Goal: Information Seeking & Learning: Learn about a topic

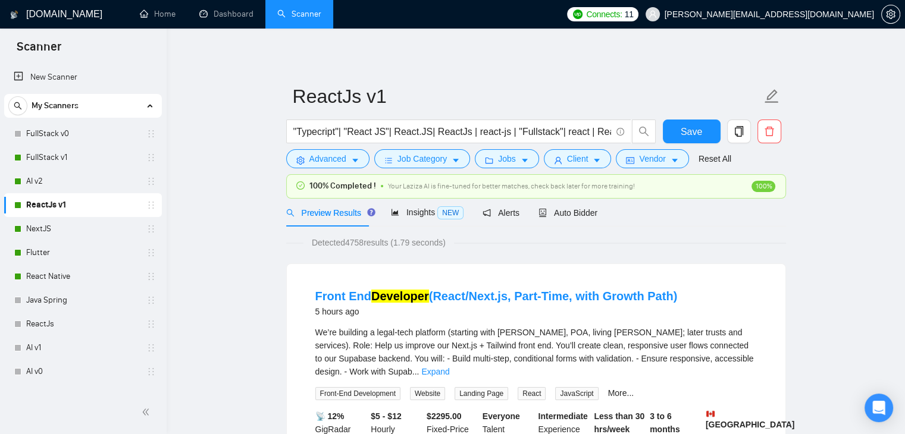
scroll to position [59, 0]
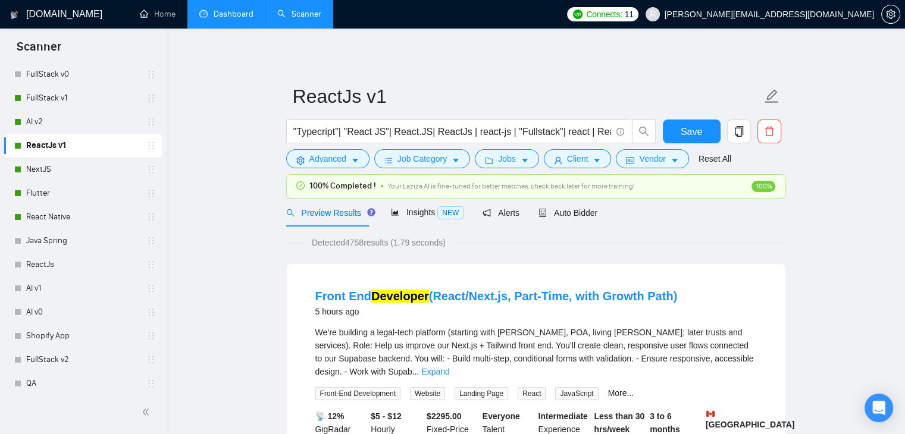
click at [230, 15] on link "Dashboard" at bounding box center [226, 14] width 54 height 10
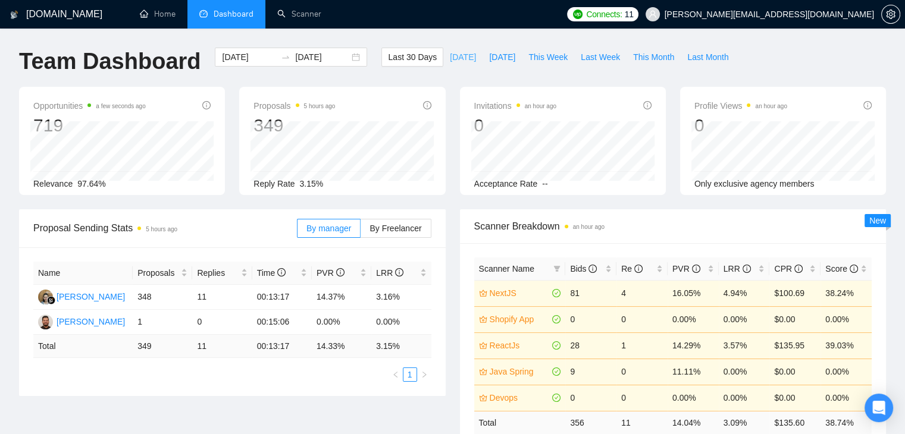
click at [450, 60] on span "[DATE]" at bounding box center [463, 57] width 26 height 13
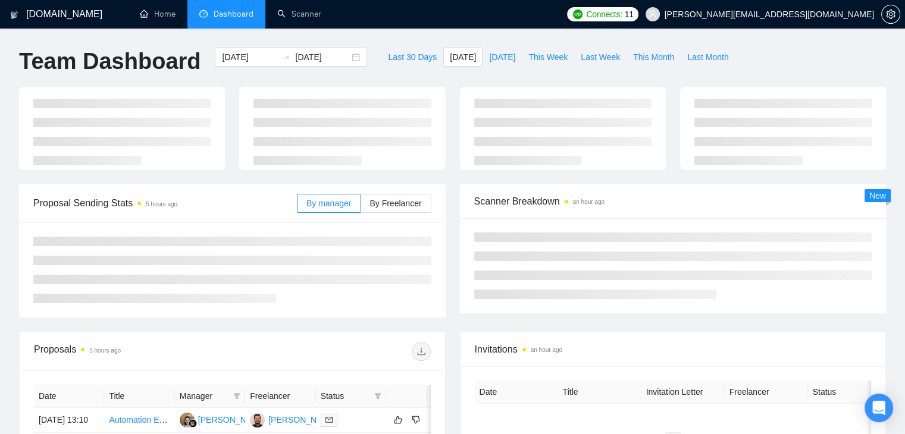
type input "[DATE]"
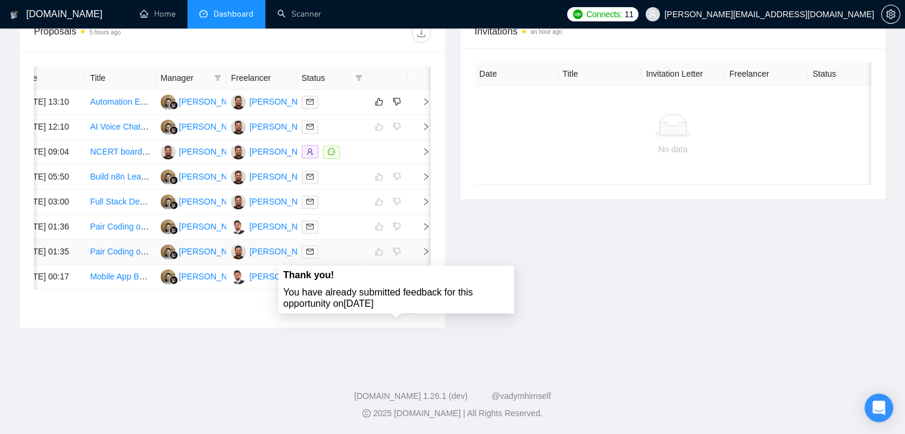
scroll to position [452, 0]
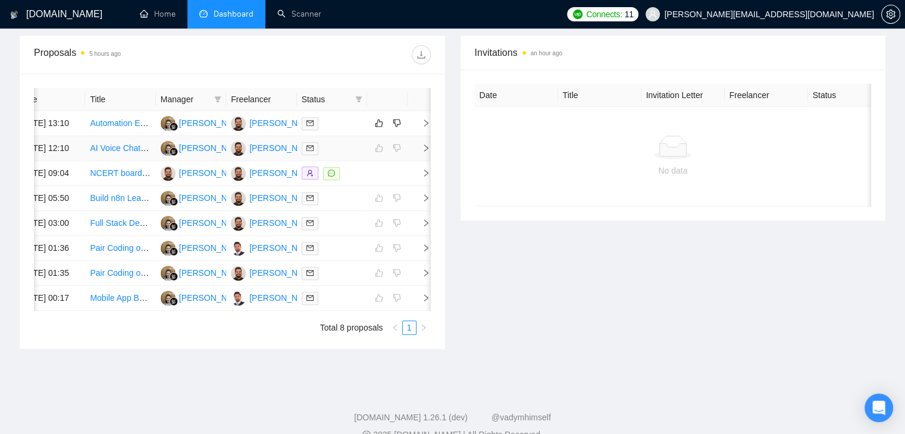
click at [422, 152] on icon "right" at bounding box center [426, 148] width 8 height 8
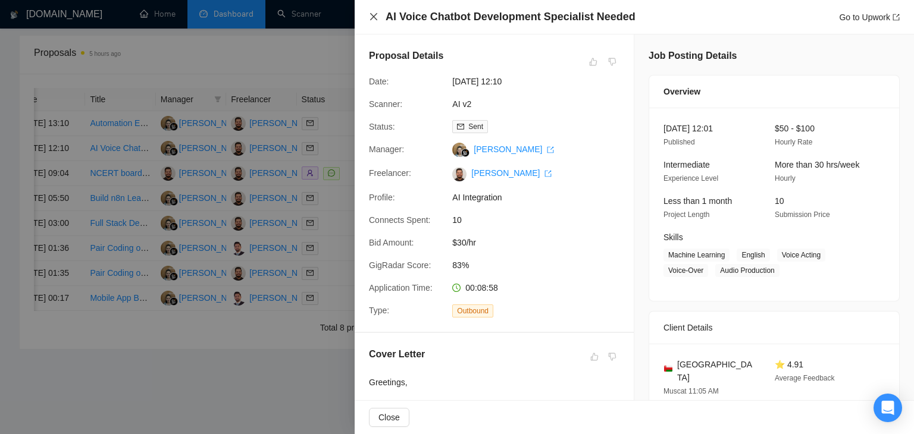
click at [372, 17] on icon "close" at bounding box center [374, 17] width 10 height 10
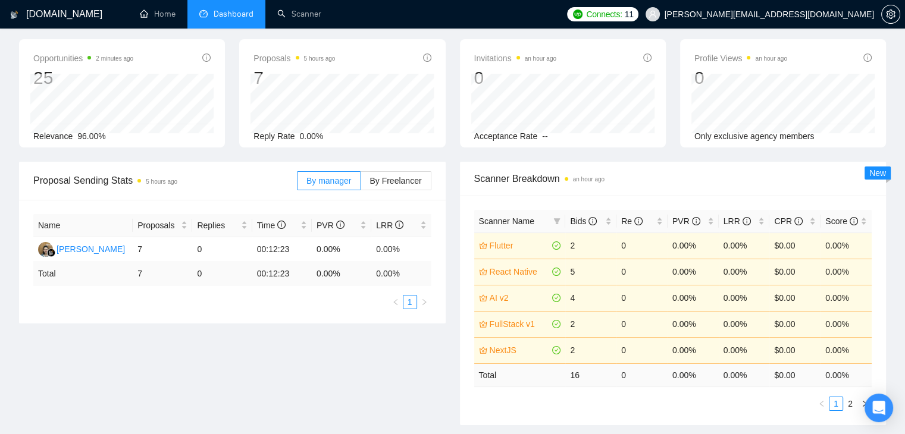
scroll to position [36, 0]
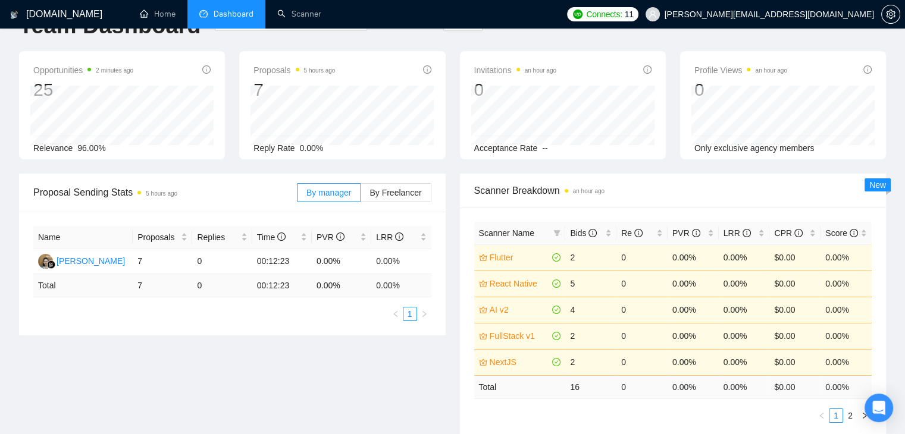
click at [405, 84] on div "Proposals 5 hours ago 7" at bounding box center [341, 82] width 177 height 38
click at [374, 35] on div "Last 30 Days [DATE] [DATE] This Week Last Week This Month Last Month" at bounding box center [558, 31] width 368 height 39
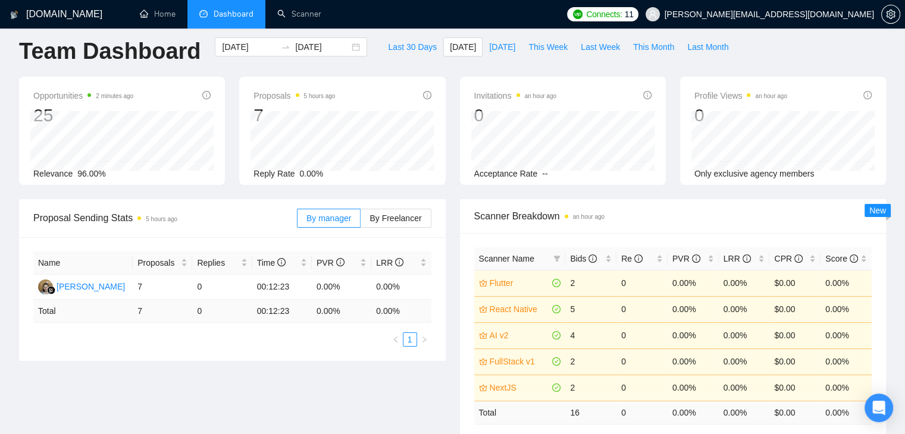
scroll to position [0, 0]
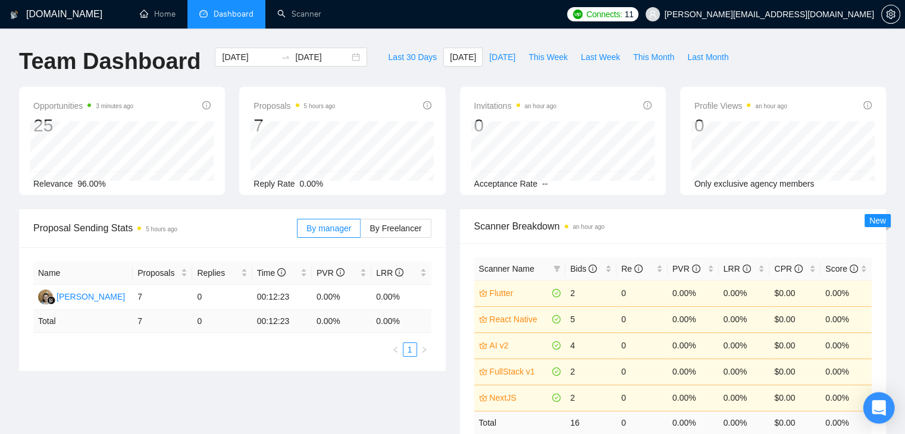
click at [882, 407] on icon "Open Intercom Messenger" at bounding box center [879, 407] width 14 height 15
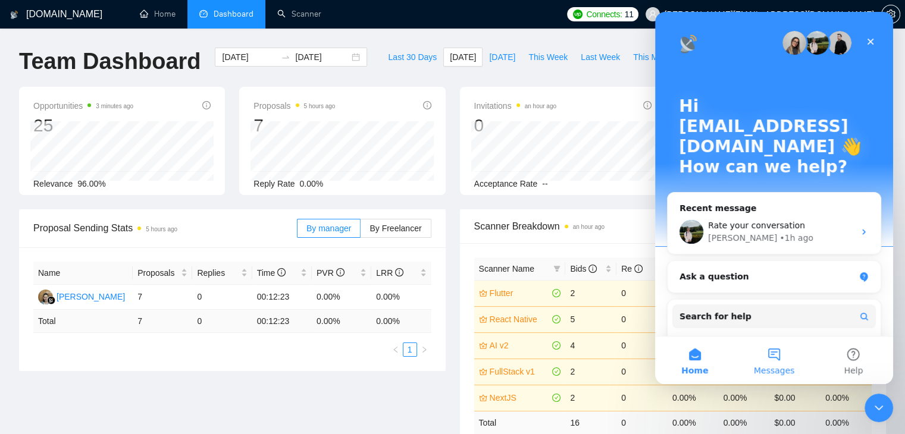
click at [770, 356] on button "Messages" at bounding box center [773, 361] width 79 height 48
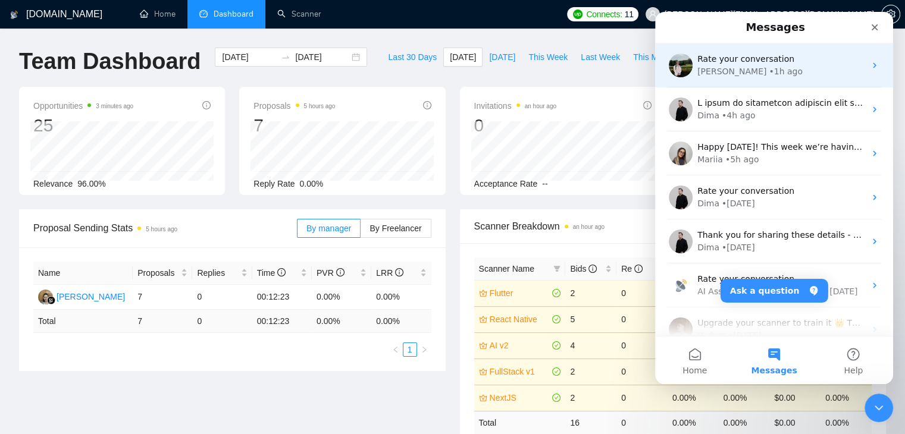
click at [769, 70] on div "• 1h ago" at bounding box center [786, 71] width 34 height 12
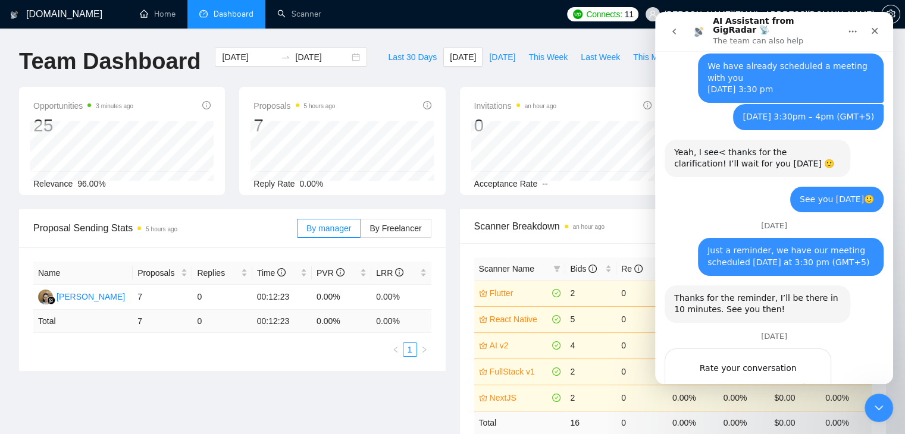
scroll to position [1555, 0]
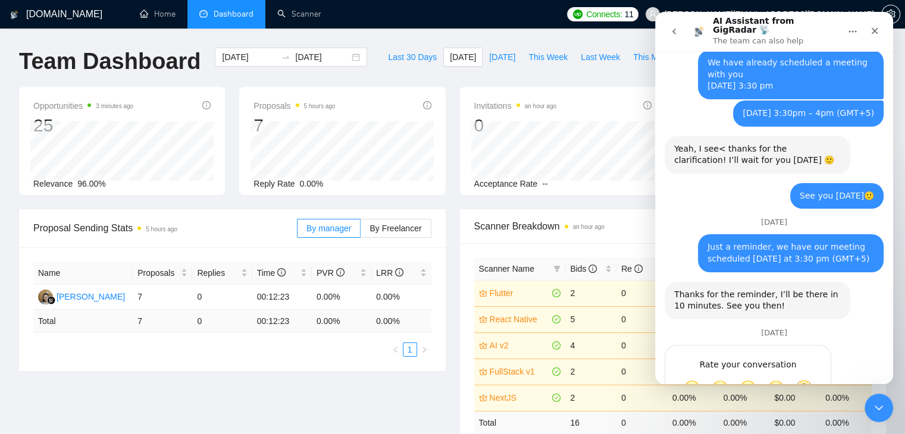
click at [672, 32] on icon "go back" at bounding box center [674, 32] width 10 height 10
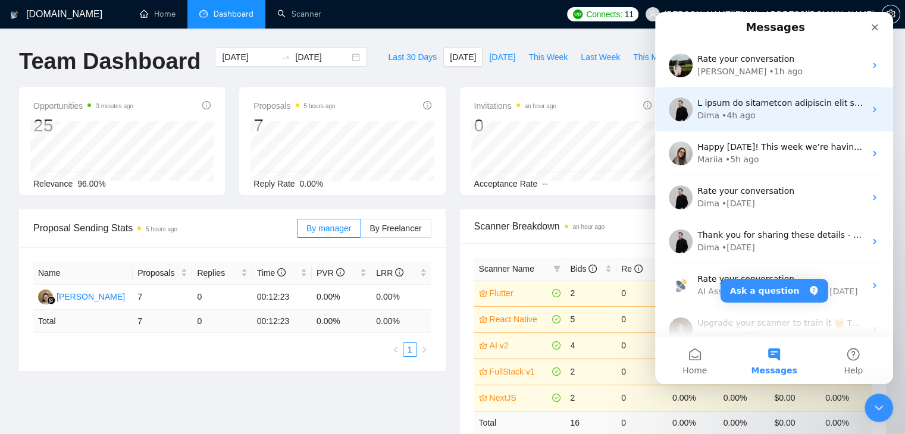
click at [728, 114] on div "• 4h ago" at bounding box center [739, 115] width 34 height 12
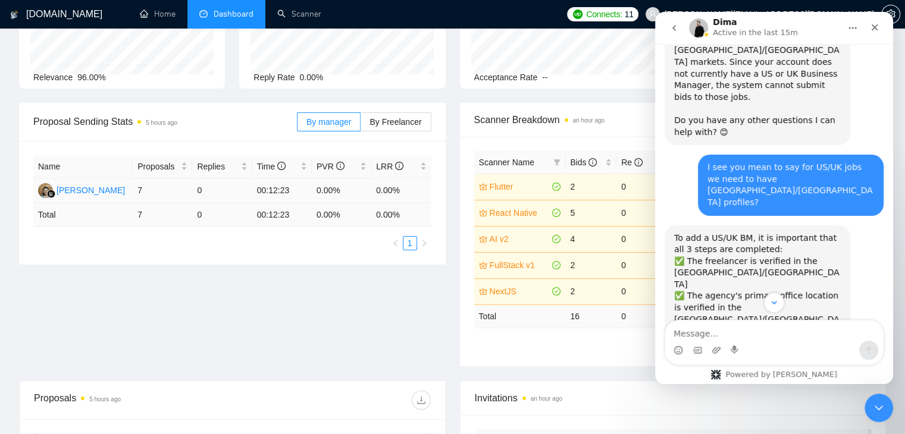
scroll to position [119, 0]
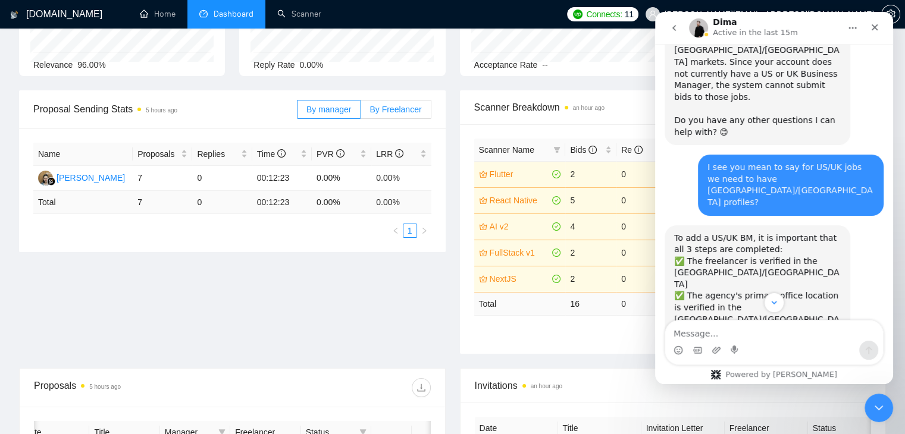
click at [393, 111] on span "By Freelancer" at bounding box center [395, 110] width 52 height 10
click at [361, 112] on input "By Freelancer" at bounding box center [361, 112] width 0 height 0
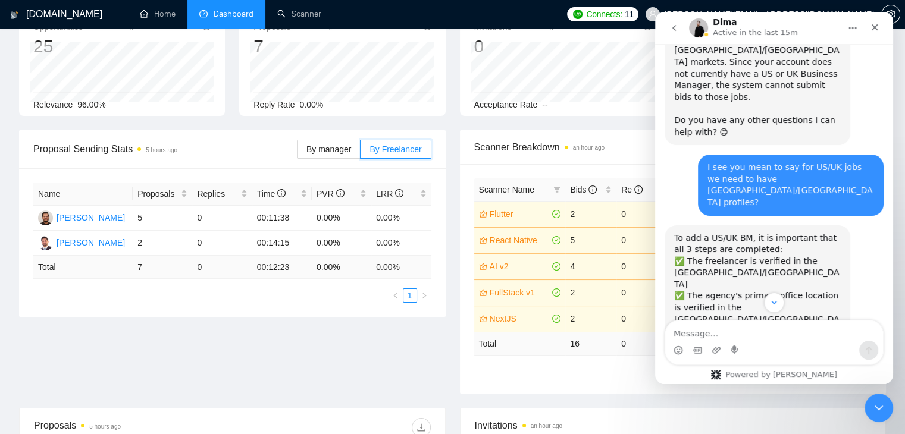
scroll to position [59, 0]
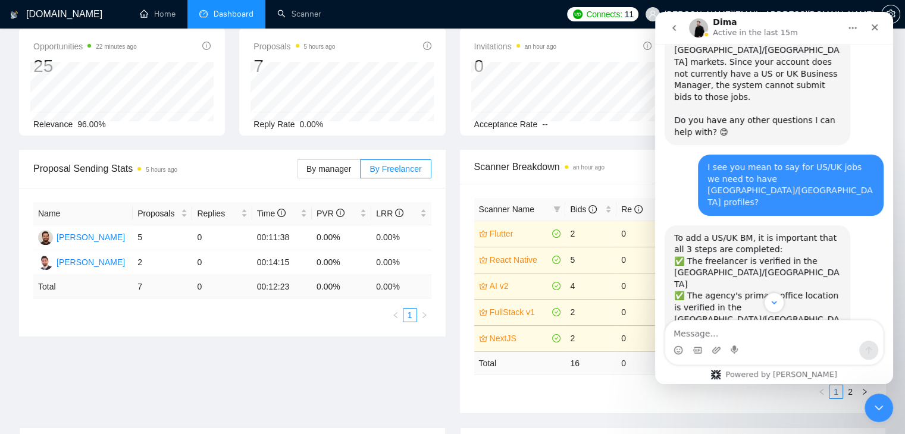
click at [230, 131] on div "Opportunities 22 minutes ago 25 [DATE] Relevant 24 Irrelevant 1 Relevance 96.00%" at bounding box center [122, 81] width 220 height 108
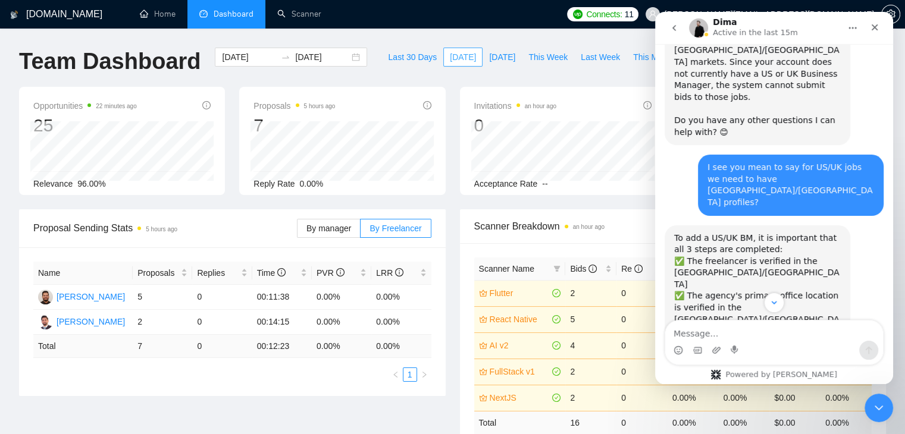
click at [450, 54] on span "[DATE]" at bounding box center [463, 57] width 26 height 13
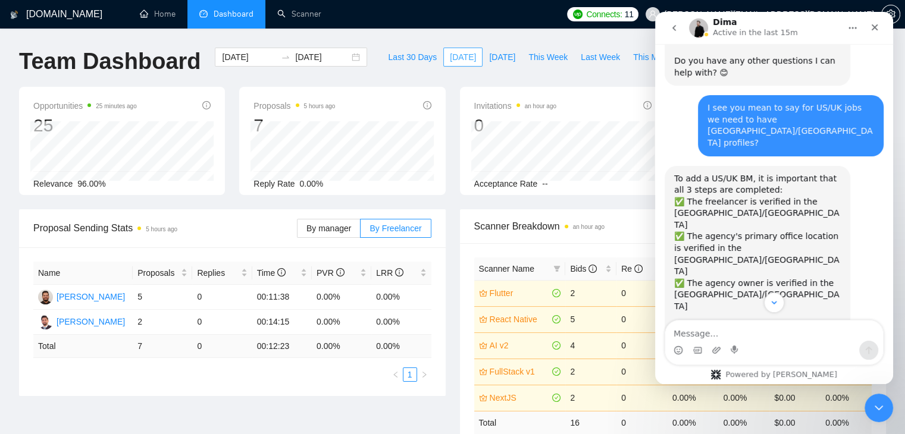
scroll to position [961, 0]
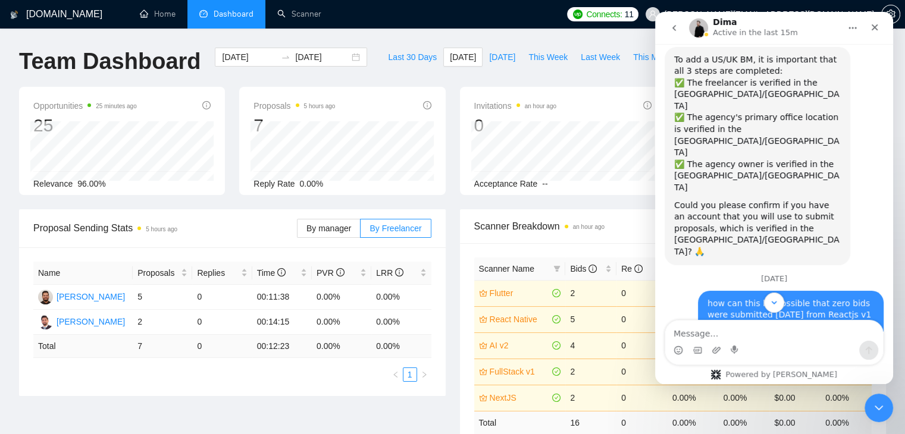
click at [848, 24] on icon "Home" at bounding box center [853, 28] width 10 height 10
click at [671, 33] on button "go back" at bounding box center [674, 28] width 23 height 23
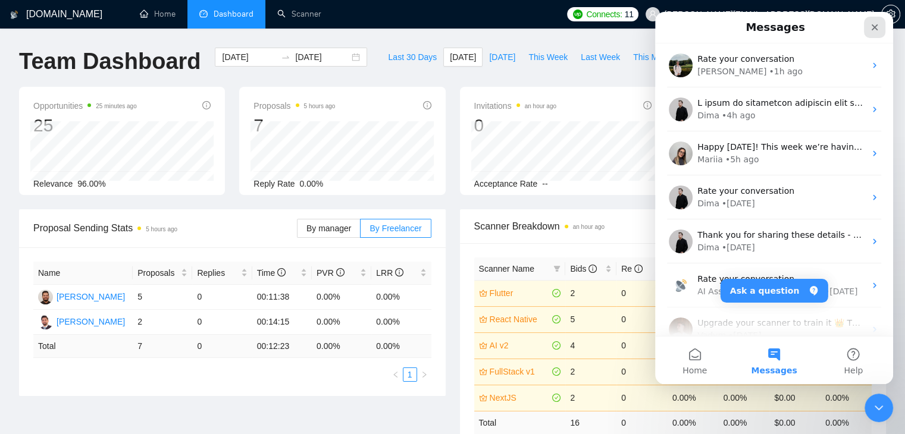
click at [883, 32] on div "Close" at bounding box center [874, 27] width 21 height 21
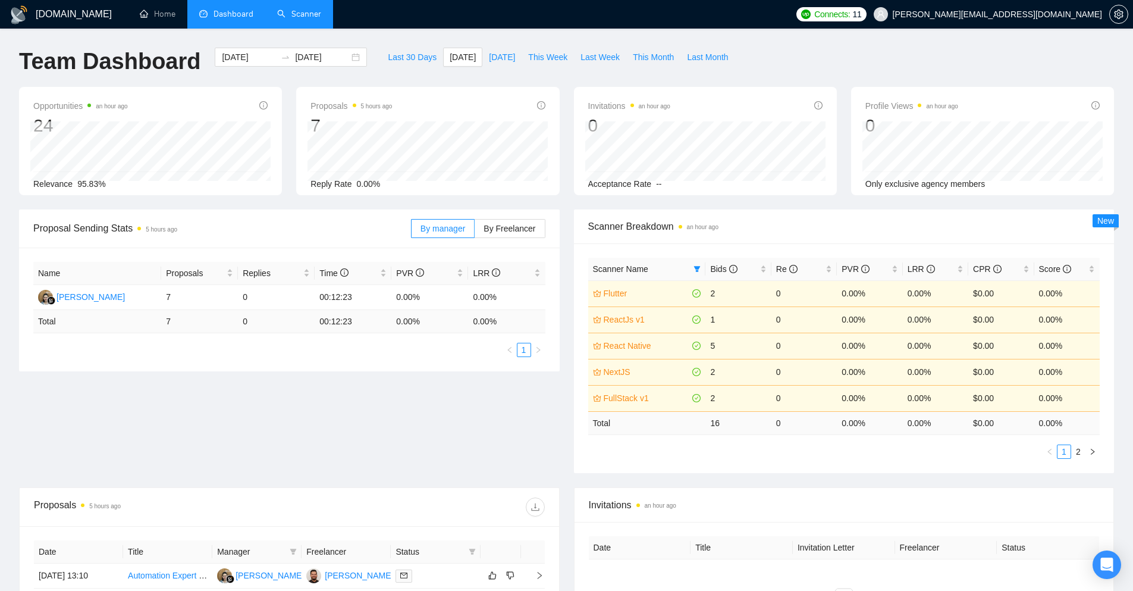
click at [302, 9] on link "Scanner" at bounding box center [299, 14] width 44 height 10
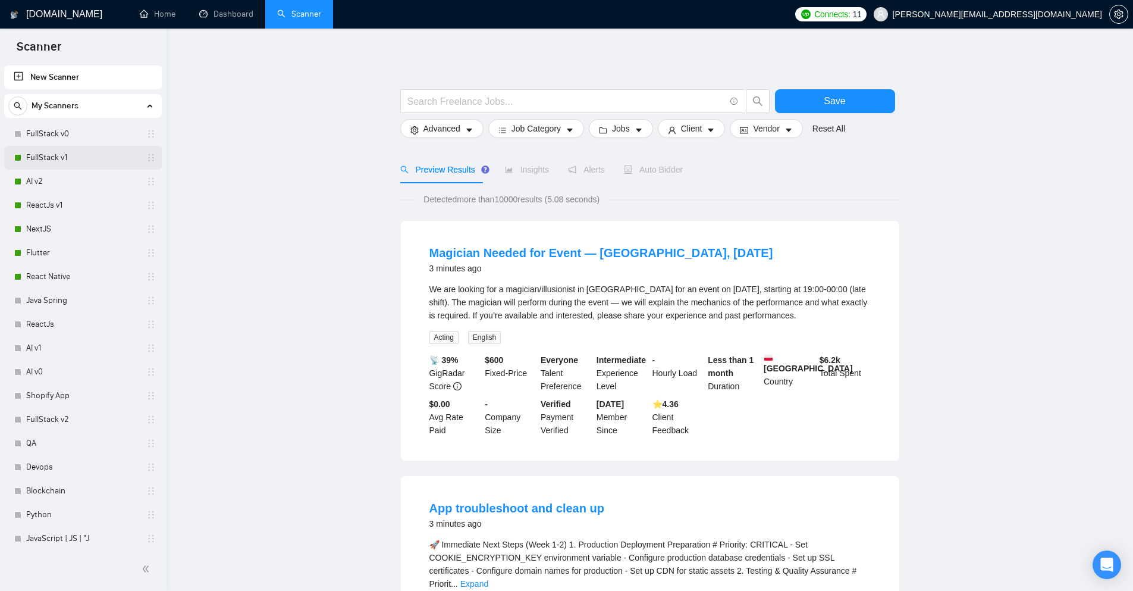
click at [62, 164] on link "FullStack v1" at bounding box center [82, 158] width 113 height 24
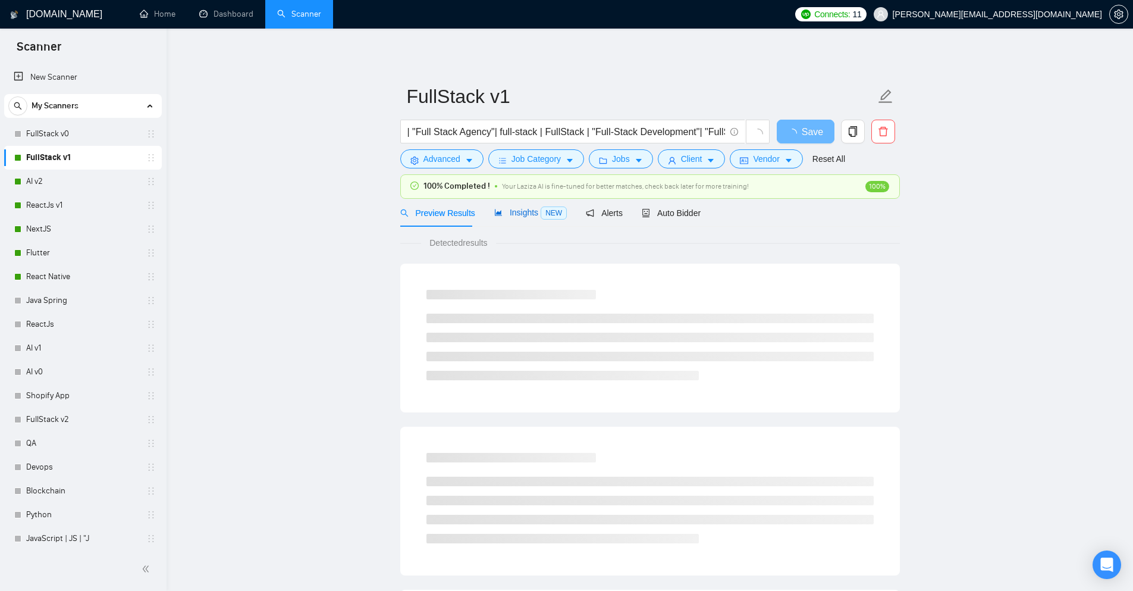
click at [519, 211] on span "Insights NEW" at bounding box center [530, 213] width 73 height 10
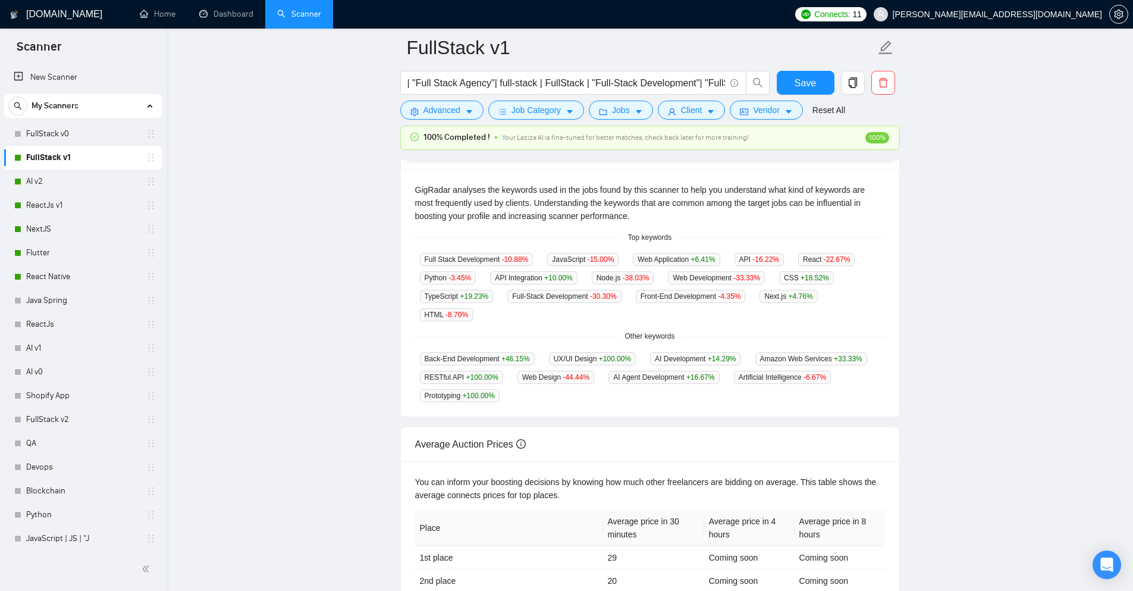
scroll to position [288, 0]
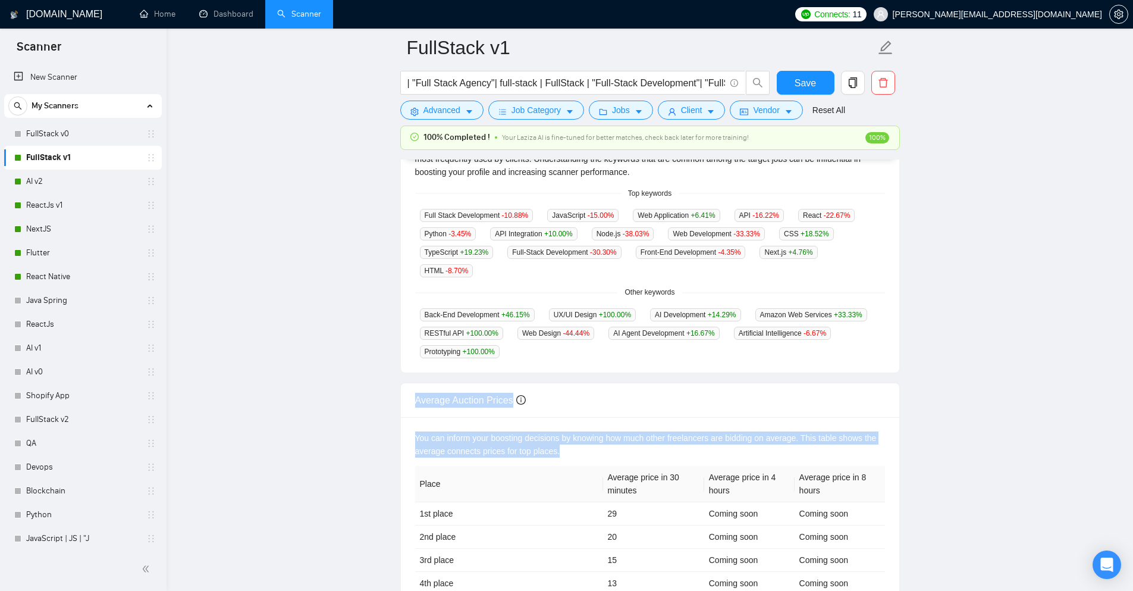
drag, startPoint x: 560, startPoint y: 428, endPoint x: 413, endPoint y: 378, distance: 155.2
click at [413, 383] on div "Average Auction Prices You can inform your boosting decisions by knowing how mu…" at bounding box center [650, 496] width 500 height 227
click at [340, 355] on main "FullStack v1 | "Full Stack Agency"| full-stack | FullStack | "Full-Stack Develo…" at bounding box center [650, 185] width 929 height 850
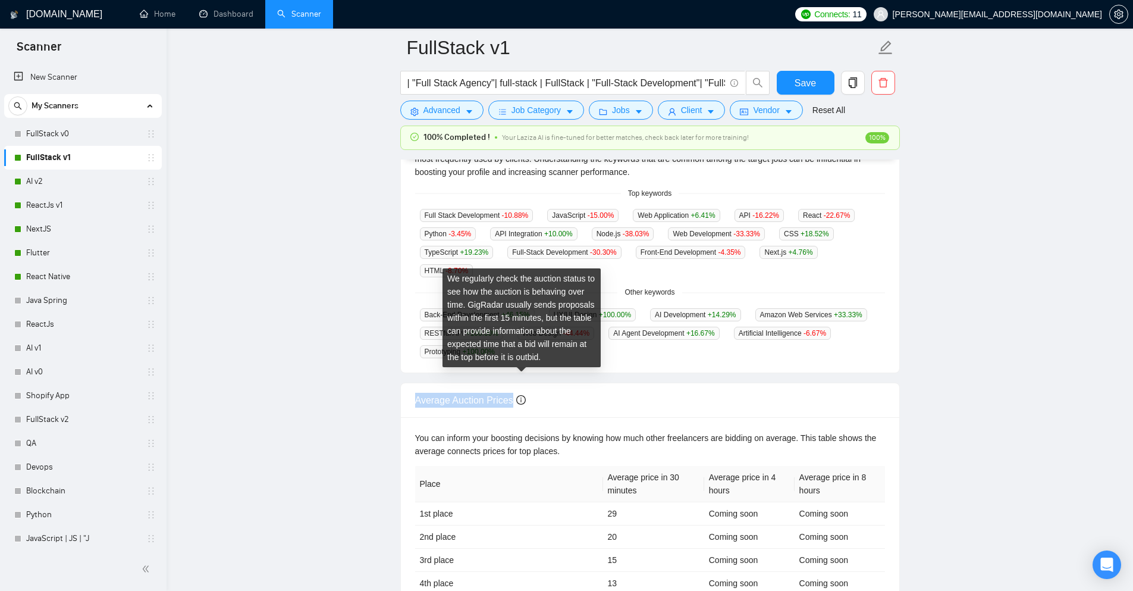
drag, startPoint x: 340, startPoint y: 355, endPoint x: 524, endPoint y: 374, distance: 184.7
click at [524, 374] on main "FullStack v1 | "Full Stack Agency"| full-stack | FullStack | "Full-Stack Develo…" at bounding box center [650, 185] width 929 height 850
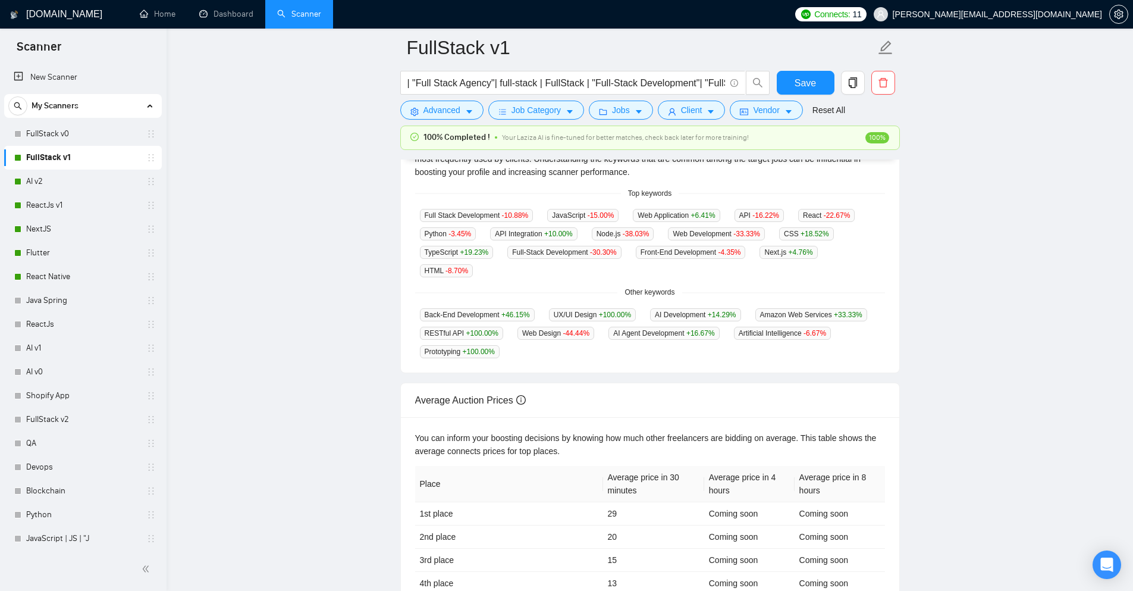
click at [359, 336] on main "FullStack v1 | "Full Stack Agency"| full-stack | FullStack | "Full-Stack Develo…" at bounding box center [650, 185] width 929 height 850
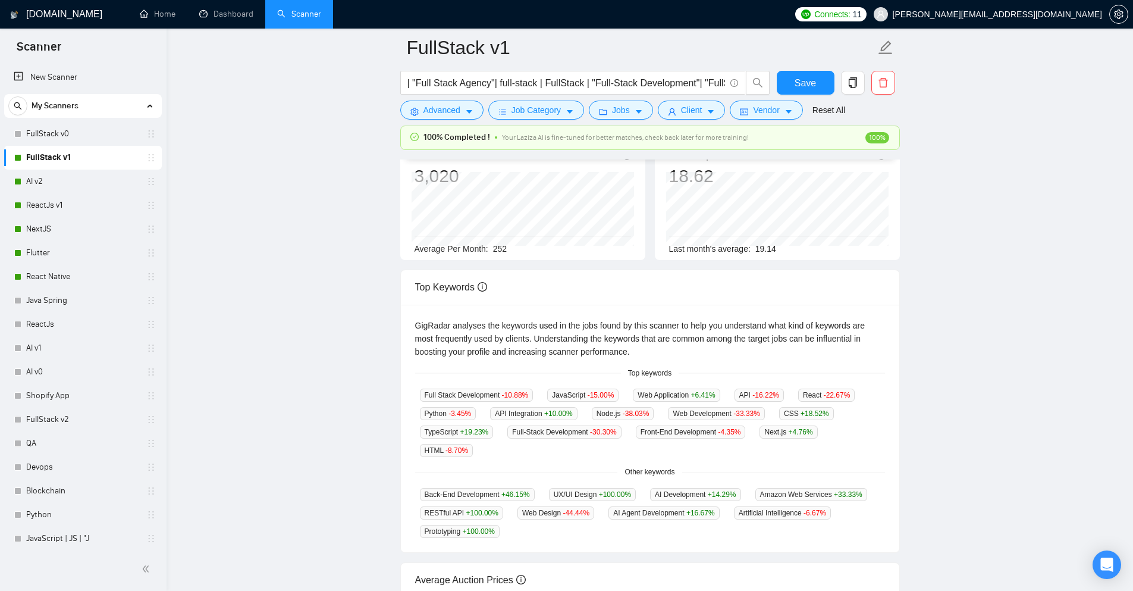
scroll to position [119, 0]
